Goal: Book appointment/travel/reservation

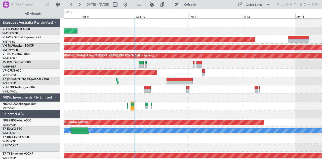
click at [166, 93] on div at bounding box center [193, 89] width 259 height 8
click at [175, 83] on div "- - KEWR 14:20 Z OMDW 02:00 Z 15:20 Z 03:45 Z WSSS 15:05 Z PANC 03:00 Z" at bounding box center [193, 81] width 259 height 8
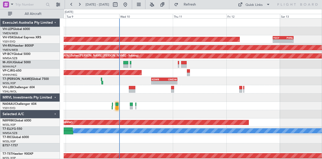
click at [310, 80] on div "- - KEWR 14:20 Z OMDW 02:00 Z 15:20 Z 03:45 Z WSSS 15:05 Z PANC 03:00 Z" at bounding box center [193, 81] width 259 height 8
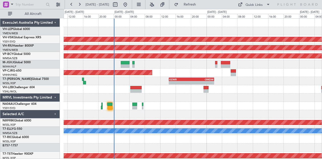
click at [303, 84] on div "- - KEWR 14:20 Z OMDW 02:00 Z" at bounding box center [193, 81] width 259 height 8
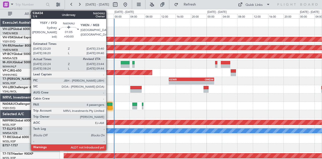
click at [109, 105] on div at bounding box center [109, 104] width 5 height 4
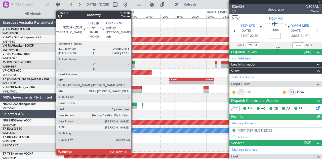
click at [134, 89] on div at bounding box center [135, 91] width 11 height 4
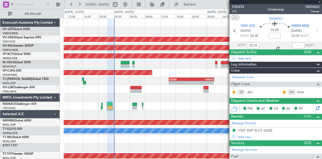
type input "3"
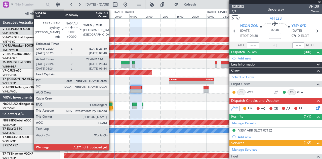
click at [112, 106] on div at bounding box center [110, 108] width 5 height 4
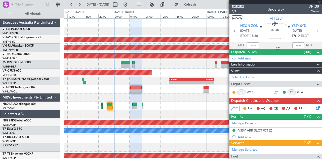
type input "08:34"
type input "4"
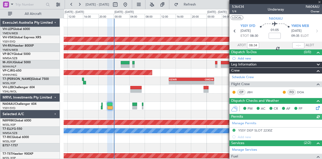
type input "22:34"
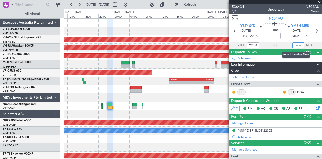
click at [297, 44] on input "text" at bounding box center [299, 45] width 12 height 6
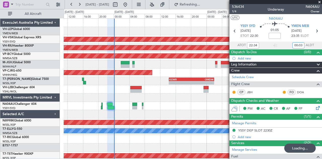
type input "00:03"
